Goal: Transaction & Acquisition: Download file/media

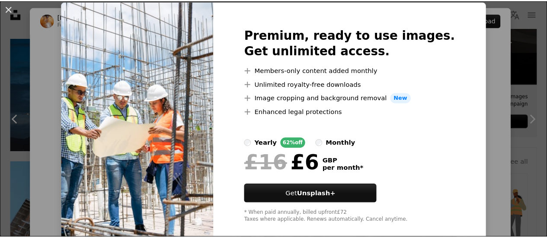
scroll to position [39, 0]
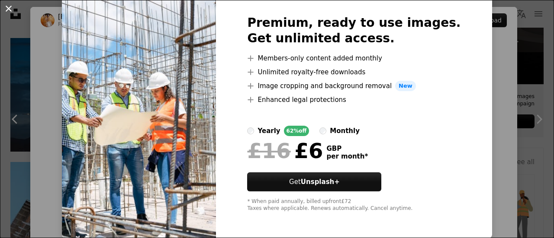
click at [6, 11] on button "An X shape" at bounding box center [8, 8] width 10 height 10
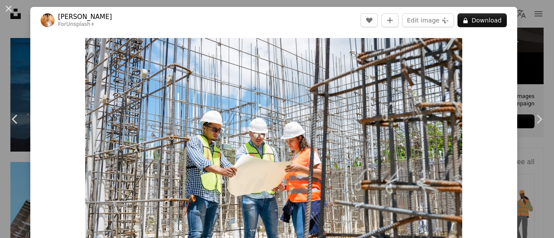
click at [526, 38] on div "An X shape Chevron left Chevron right [PERSON_NAME] For Unsplash+ A heart A plu…" at bounding box center [277, 119] width 554 height 238
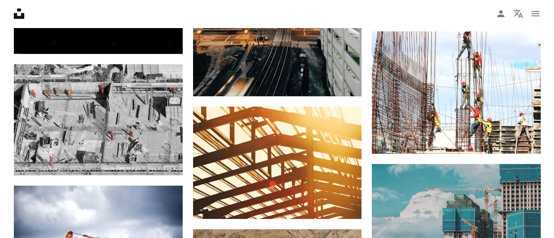
scroll to position [1125, 0]
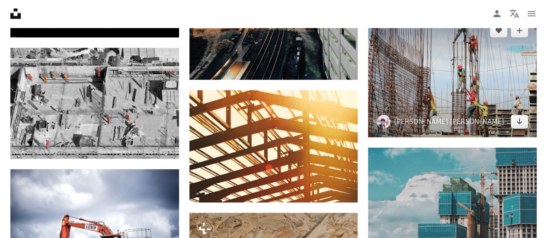
click at [492, 91] on img at bounding box center [452, 76] width 169 height 122
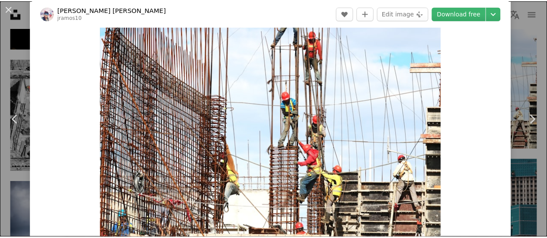
scroll to position [43, 0]
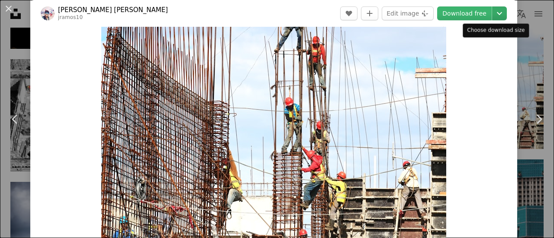
click at [497, 13] on icon "Choose download size" at bounding box center [499, 13] width 5 height 3
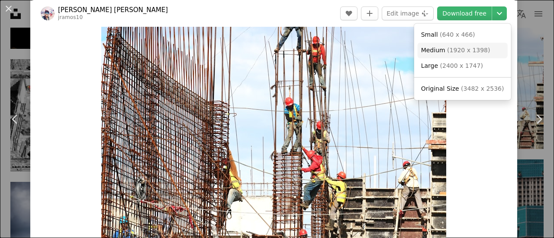
click at [485, 55] on link "Medium ( 1920 x 1398 )" at bounding box center [462, 51] width 90 height 16
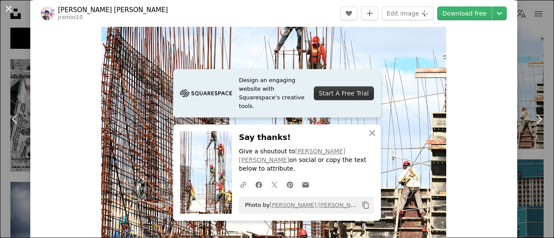
click at [12, 9] on button "An X shape" at bounding box center [8, 8] width 10 height 10
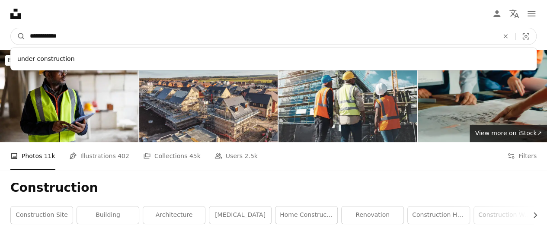
drag, startPoint x: 162, startPoint y: 40, endPoint x: 5, endPoint y: 53, distance: 157.5
type input "*******"
click at [11, 28] on button "A magnifying glass" at bounding box center [18, 36] width 15 height 16
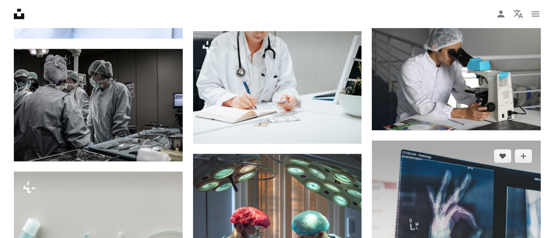
scroll to position [519, 0]
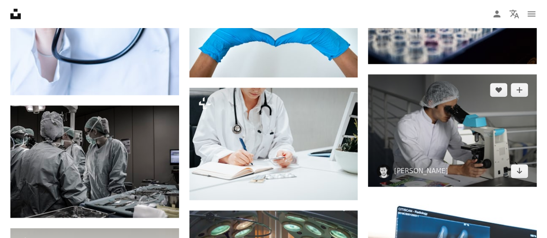
click at [459, 142] on img at bounding box center [452, 130] width 169 height 112
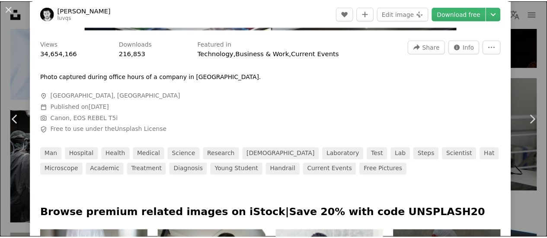
scroll to position [87, 0]
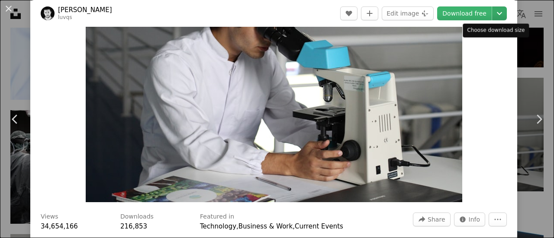
click at [492, 13] on icon "Chevron down" at bounding box center [499, 13] width 14 height 10
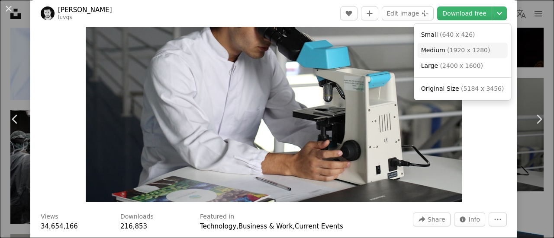
click at [474, 51] on span "( 1920 x 1280 )" at bounding box center [468, 50] width 43 height 7
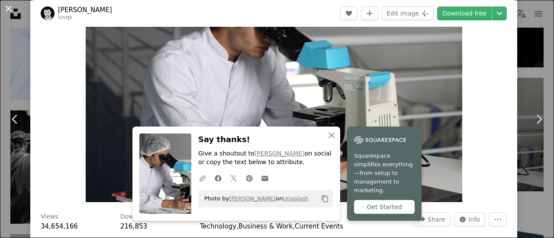
click at [9, 10] on button "An X shape" at bounding box center [8, 8] width 10 height 10
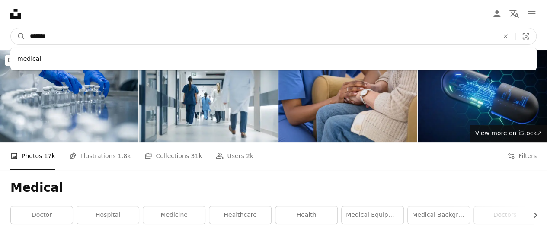
drag, startPoint x: 204, startPoint y: 33, endPoint x: 0, endPoint y: 53, distance: 205.1
paste input "******"
type input "**********"
click at [11, 28] on button "A magnifying glass" at bounding box center [18, 36] width 15 height 16
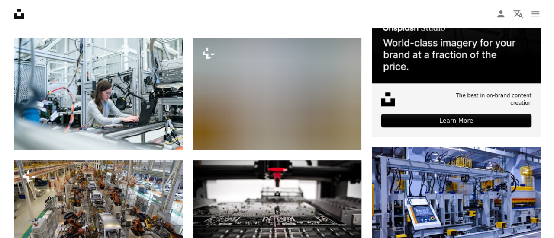
scroll to position [389, 0]
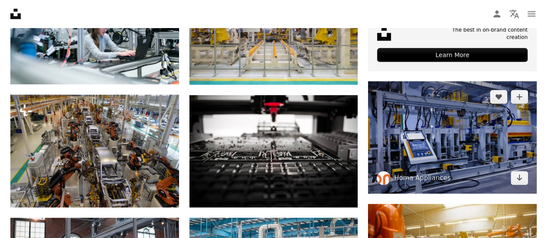
click at [466, 139] on img at bounding box center [452, 137] width 169 height 112
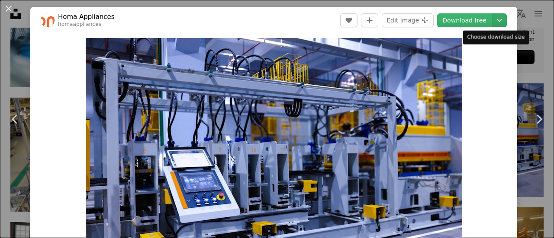
click at [493, 22] on icon "Chevron down" at bounding box center [499, 20] width 14 height 10
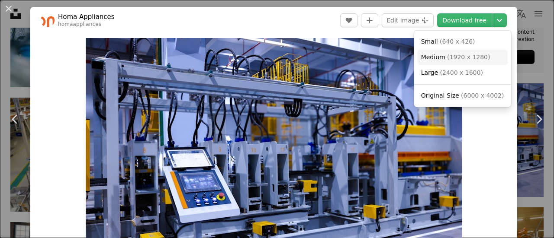
click at [473, 59] on span "( 1920 x 1280 )" at bounding box center [468, 57] width 43 height 7
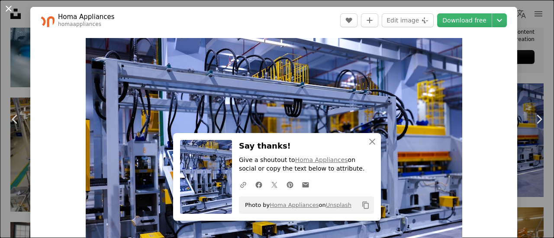
click at [10, 12] on button "An X shape" at bounding box center [8, 8] width 10 height 10
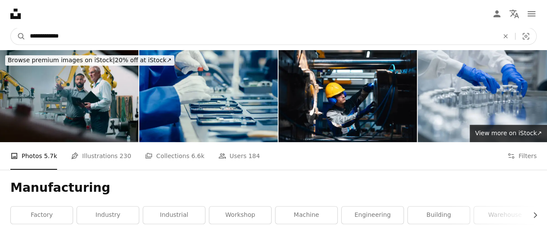
drag, startPoint x: 168, startPoint y: 31, endPoint x: 0, endPoint y: 35, distance: 167.9
click at [0, 35] on nav "**********" at bounding box center [273, 36] width 547 height 28
paste input "Find visuals sitewide"
type input "******"
click at [11, 28] on button "A magnifying glass" at bounding box center [18, 36] width 15 height 16
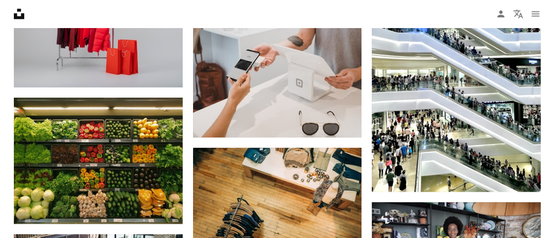
scroll to position [2033, 0]
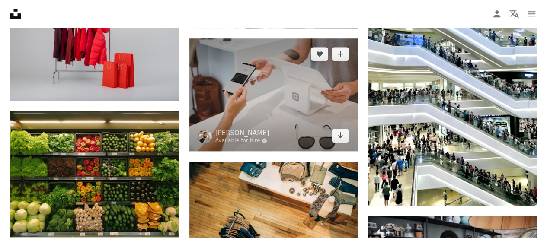
click at [295, 112] on img at bounding box center [273, 94] width 169 height 112
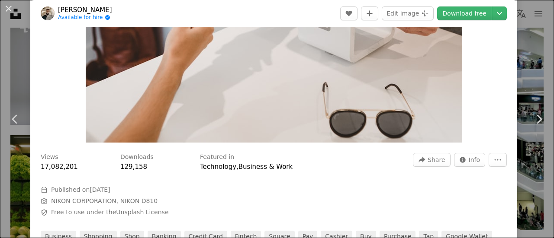
scroll to position [173, 0]
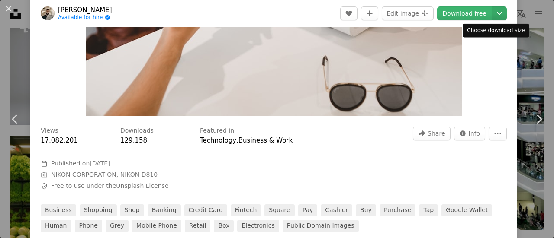
click at [493, 17] on icon "Chevron down" at bounding box center [499, 13] width 14 height 10
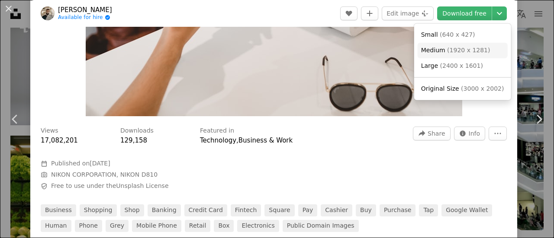
click at [476, 54] on span "Medium ( 1920 x 1281 )" at bounding box center [455, 50] width 69 height 9
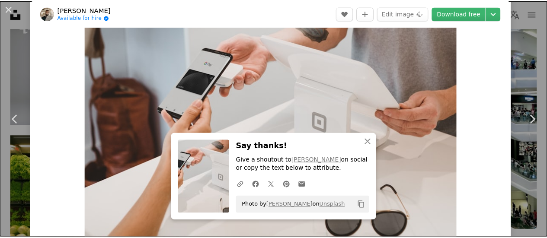
scroll to position [0, 0]
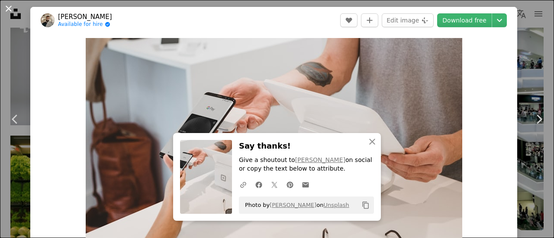
click at [8, 11] on button "An X shape" at bounding box center [8, 8] width 10 height 10
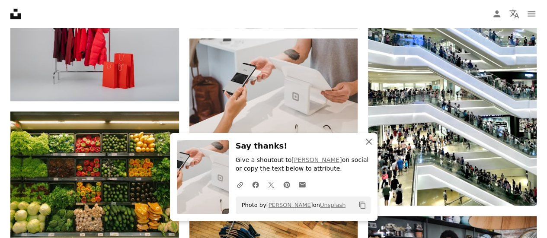
click at [368, 143] on icon "An X shape" at bounding box center [369, 142] width 10 height 10
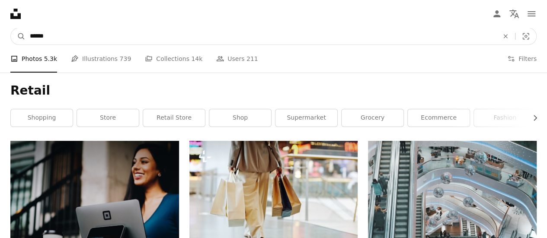
drag, startPoint x: 215, startPoint y: 38, endPoint x: 0, endPoint y: 12, distance: 216.6
type input "**********"
click at [11, 28] on button "A magnifying glass" at bounding box center [18, 36] width 15 height 16
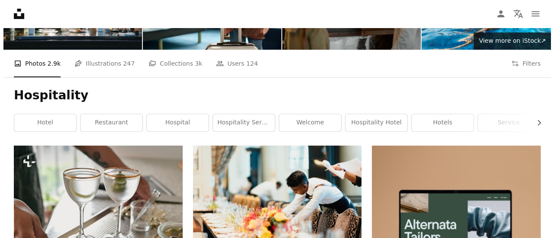
scroll to position [142, 0]
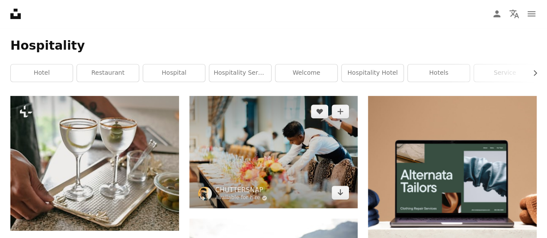
click at [306, 158] on img at bounding box center [273, 152] width 169 height 112
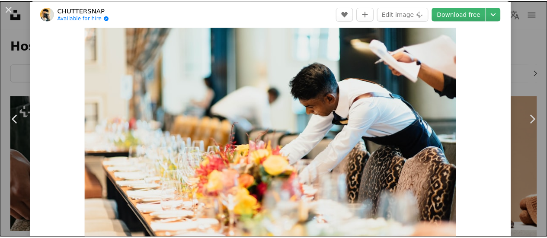
scroll to position [43, 0]
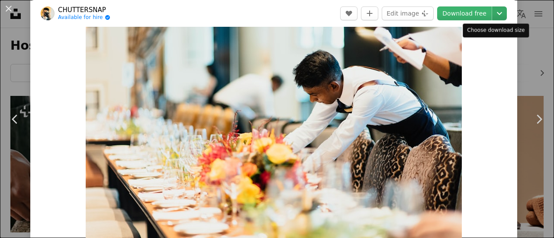
click at [492, 17] on icon "Chevron down" at bounding box center [499, 13] width 14 height 10
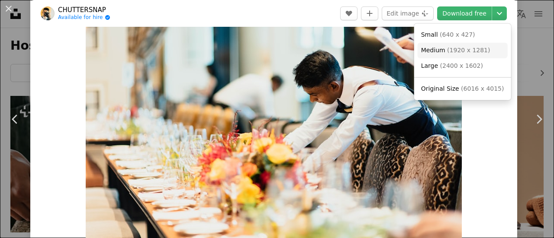
click at [456, 51] on span "( 1920 x 1281 )" at bounding box center [468, 50] width 43 height 7
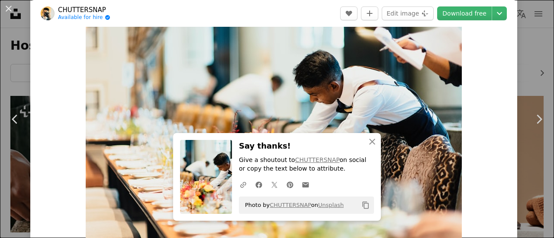
click at [528, 32] on div "An X shape Chevron left Chevron right An X shape Close Say thanks! Give a shout…" at bounding box center [277, 119] width 554 height 238
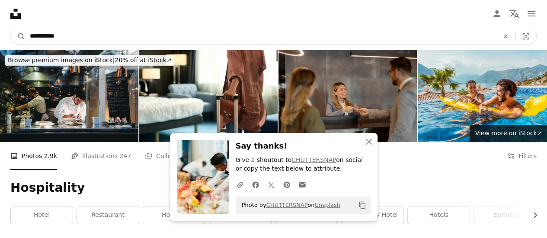
drag, startPoint x: 260, startPoint y: 35, endPoint x: 0, endPoint y: 20, distance: 260.9
type input "********"
click at [11, 28] on button "A magnifying glass" at bounding box center [18, 36] width 15 height 16
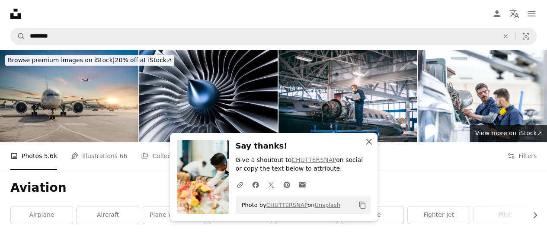
click at [369, 144] on icon "An X shape" at bounding box center [369, 142] width 10 height 10
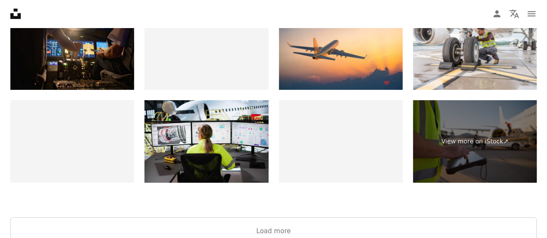
scroll to position [1619, 0]
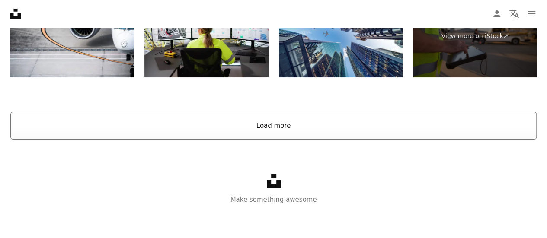
click at [288, 123] on button "Load more" at bounding box center [273, 126] width 526 height 28
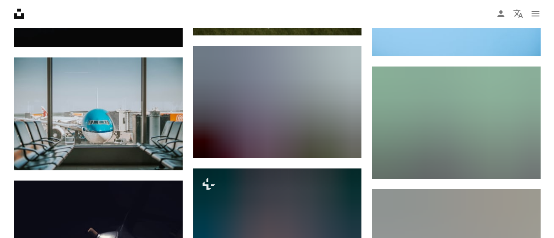
scroll to position [4907, 0]
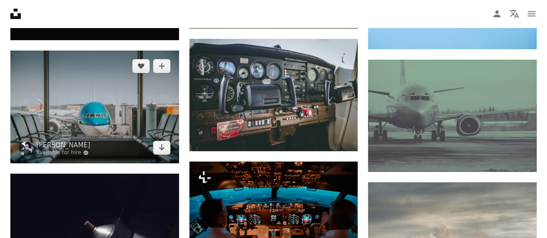
click at [137, 114] on img at bounding box center [94, 107] width 169 height 112
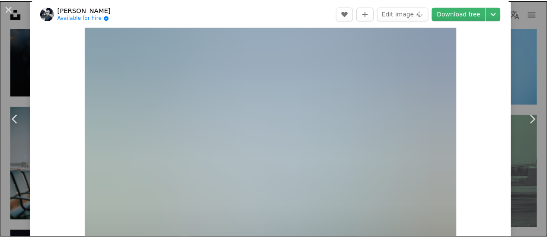
scroll to position [43, 0]
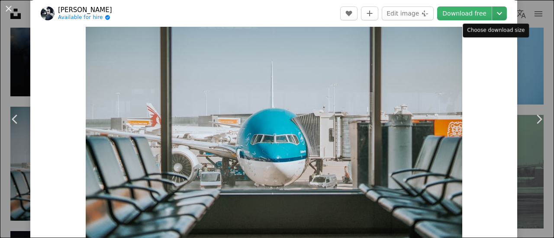
click at [497, 13] on icon "Choose download size" at bounding box center [499, 13] width 5 height 3
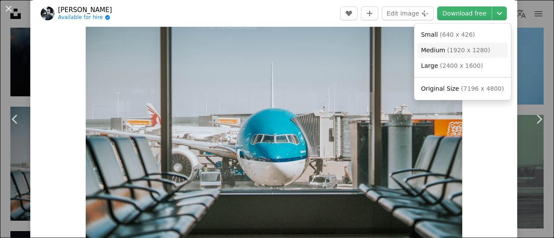
click at [471, 52] on span "( 1920 x 1280 )" at bounding box center [468, 50] width 43 height 7
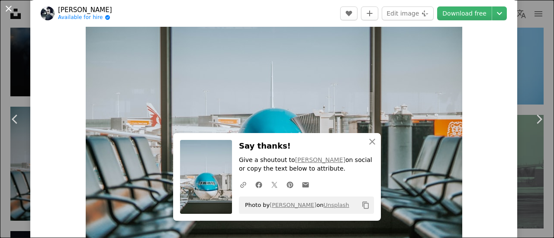
click at [3, 9] on button "An X shape" at bounding box center [8, 8] width 10 height 10
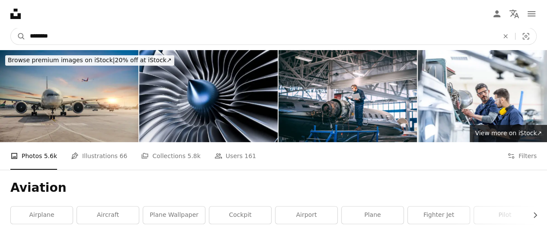
drag, startPoint x: 213, startPoint y: 40, endPoint x: 0, endPoint y: 27, distance: 213.2
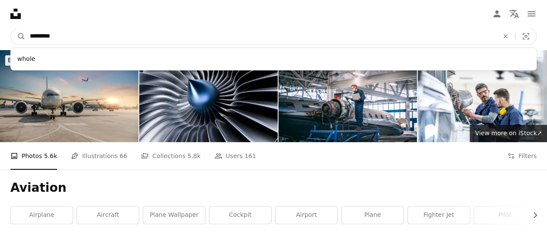
type input "*********"
click at [11, 28] on button "A magnifying glass" at bounding box center [18, 36] width 15 height 16
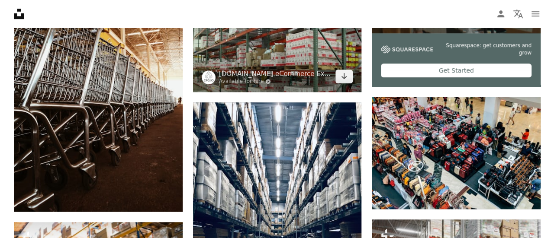
scroll to position [260, 0]
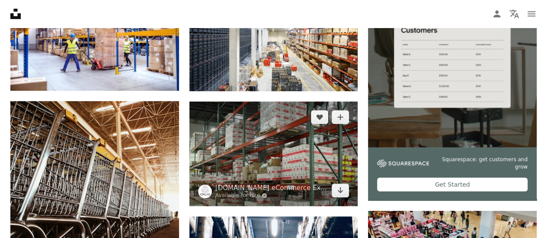
click at [279, 163] on img at bounding box center [273, 154] width 169 height 105
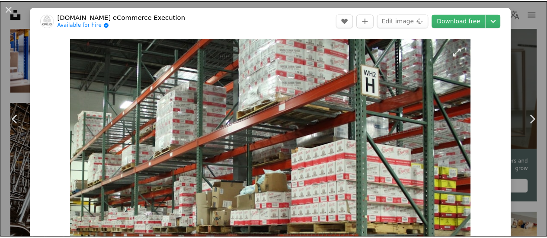
scroll to position [87, 0]
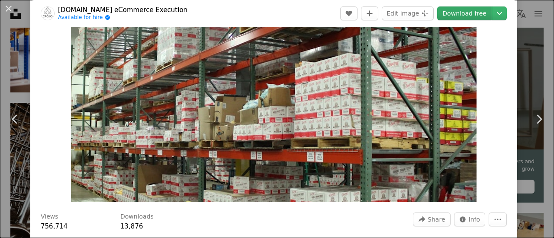
click at [476, 15] on link "Download free" at bounding box center [464, 13] width 55 height 14
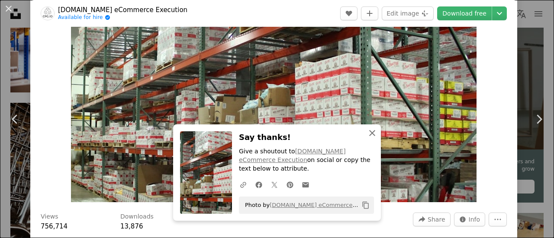
click at [370, 138] on icon "An X shape" at bounding box center [372, 133] width 10 height 10
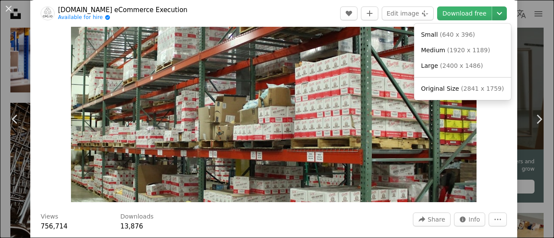
click at [497, 14] on icon "Chevron down" at bounding box center [499, 13] width 14 height 10
click at [478, 51] on span "( 1920 x 1189 )" at bounding box center [468, 50] width 43 height 7
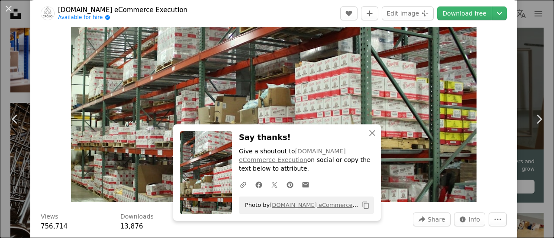
drag, startPoint x: 8, startPoint y: 9, endPoint x: 77, endPoint y: 0, distance: 69.7
click at [8, 9] on button "An X shape" at bounding box center [8, 8] width 10 height 10
